Goal: Information Seeking & Learning: Find specific fact

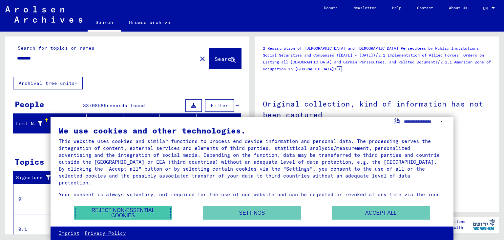
click at [155, 207] on button "Reject non-essential cookies" at bounding box center [123, 212] width 98 height 13
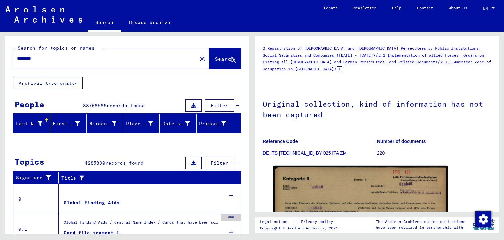
click at [497, 10] on link "EN EN" at bounding box center [489, 8] width 29 height 16
click at [489, 9] on span "EN" at bounding box center [486, 8] width 7 height 5
click at [492, 7] on div at bounding box center [493, 8] width 3 height 2
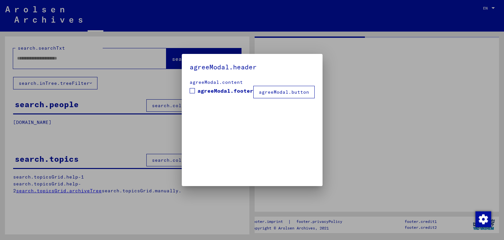
type input "********"
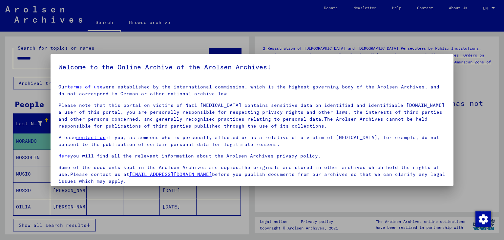
click at [353, 49] on div at bounding box center [252, 120] width 504 height 240
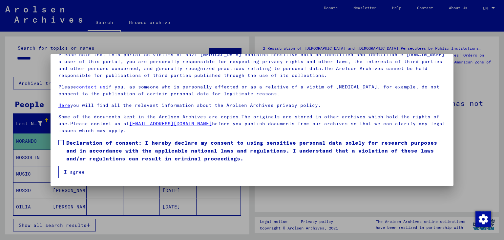
click at [81, 172] on button "I agree" at bounding box center [74, 171] width 32 height 12
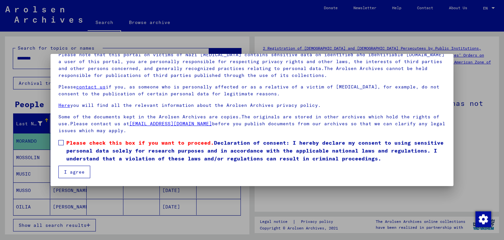
click at [81, 172] on button "I agree" at bounding box center [74, 171] width 32 height 12
click at [62, 142] on span at bounding box center [60, 142] width 5 height 5
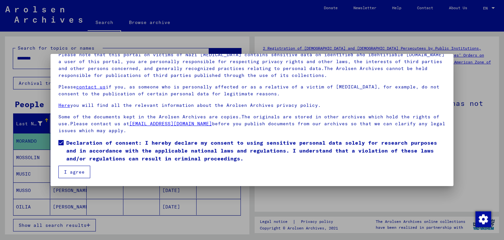
click at [76, 165] on button "I agree" at bounding box center [74, 171] width 32 height 12
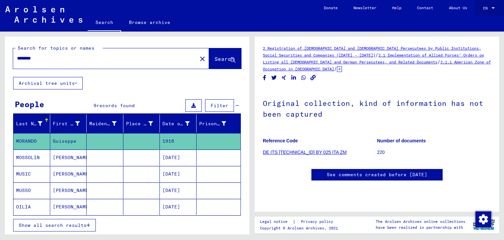
click at [487, 9] on span "EN" at bounding box center [486, 8] width 7 height 5
click at [257, 108] on div at bounding box center [252, 120] width 504 height 240
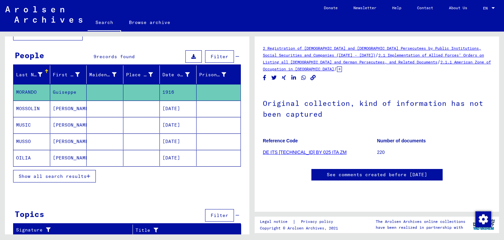
click at [77, 173] on span "Show all search results" at bounding box center [53, 176] width 68 height 6
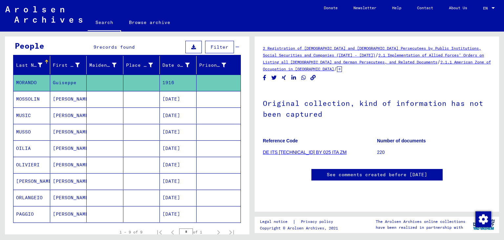
scroll to position [53, 0]
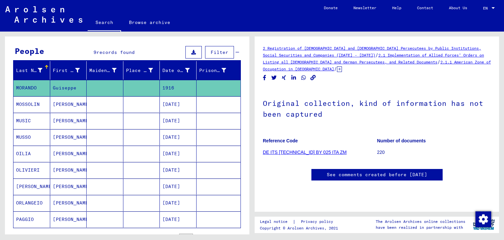
click at [32, 186] on mat-cell "[PERSON_NAME]" at bounding box center [31, 186] width 37 height 16
